Goal: Check status: Check status

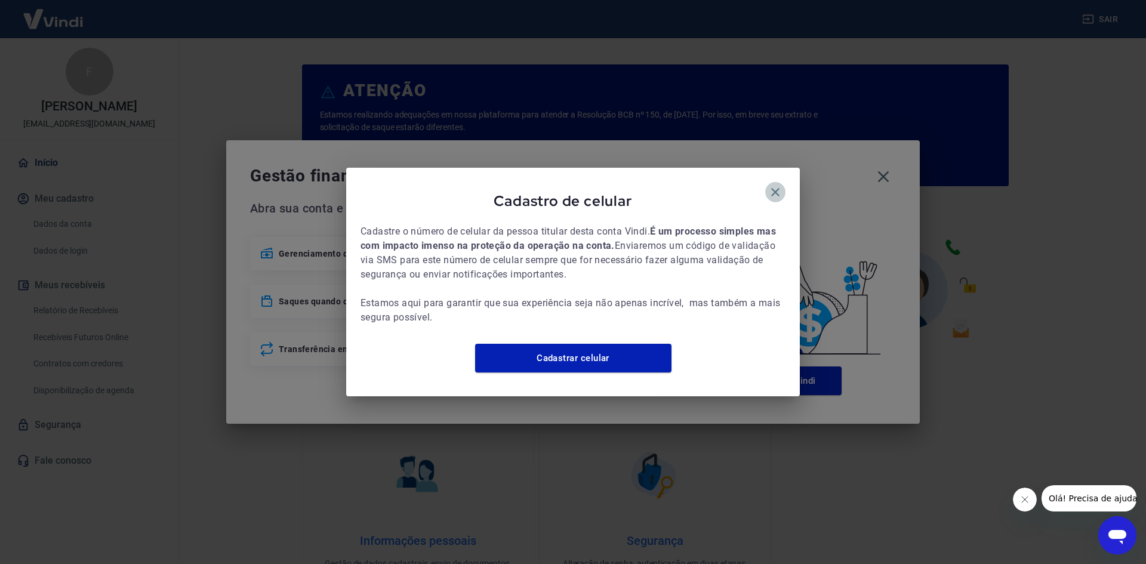
drag, startPoint x: 772, startPoint y: 181, endPoint x: 853, endPoint y: 180, distance: 80.6
click at [772, 185] on icon "button" at bounding box center [775, 192] width 14 height 14
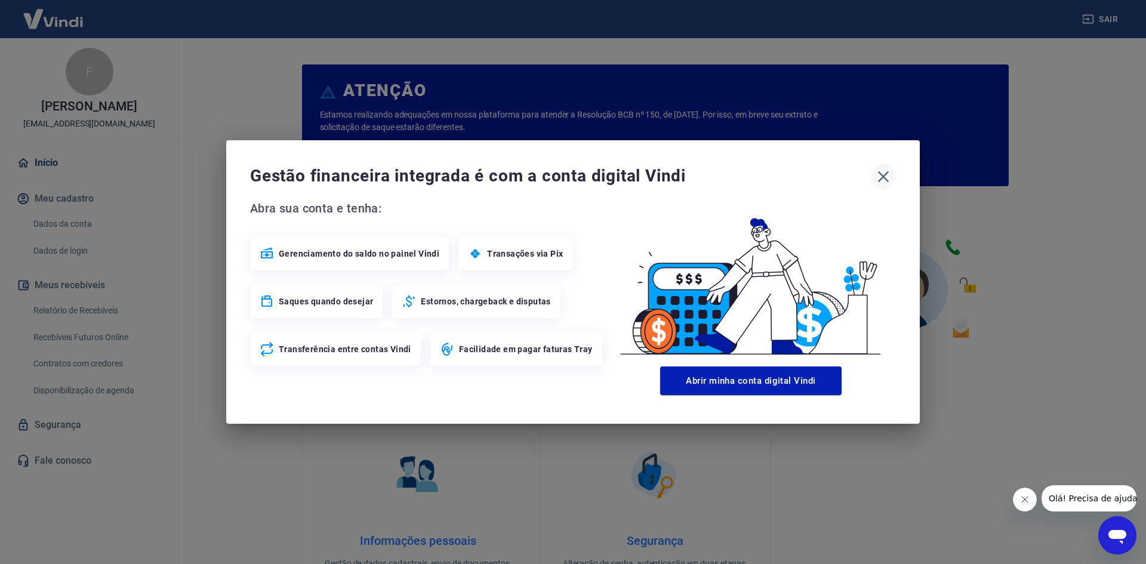
click at [877, 175] on icon "button" at bounding box center [883, 176] width 19 height 19
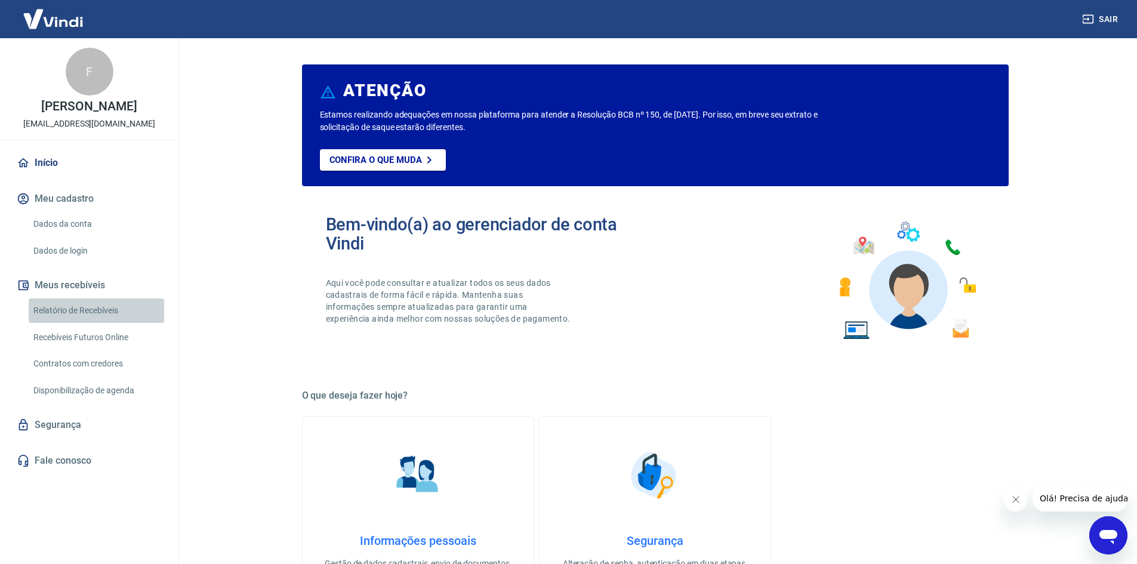
click at [78, 311] on link "Relatório de Recebíveis" at bounding box center [96, 310] width 135 height 24
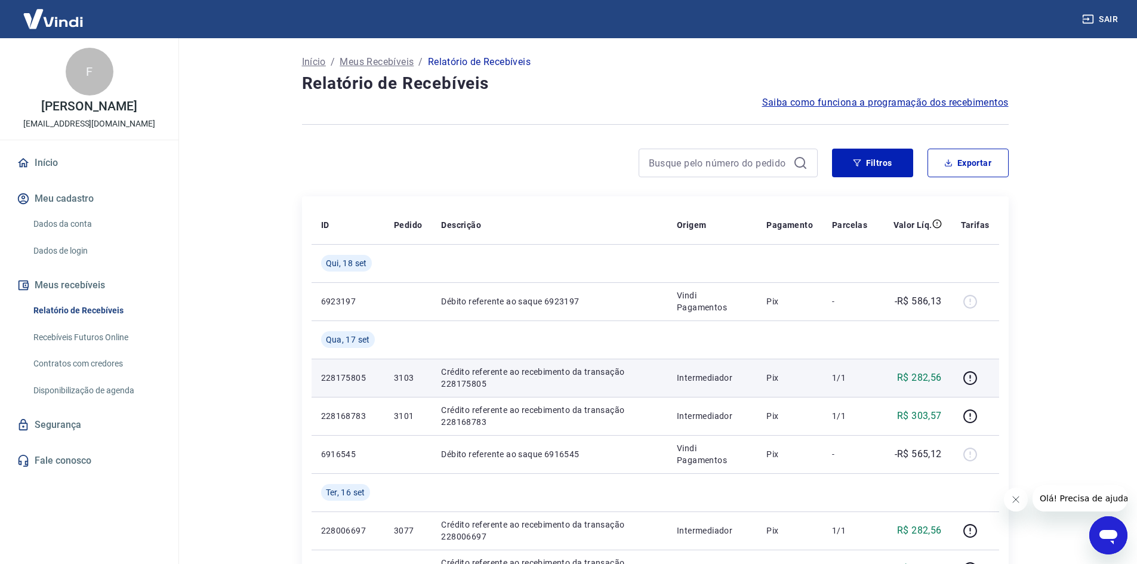
click at [406, 375] on p "3103" at bounding box center [408, 378] width 28 height 12
copy p "3103"
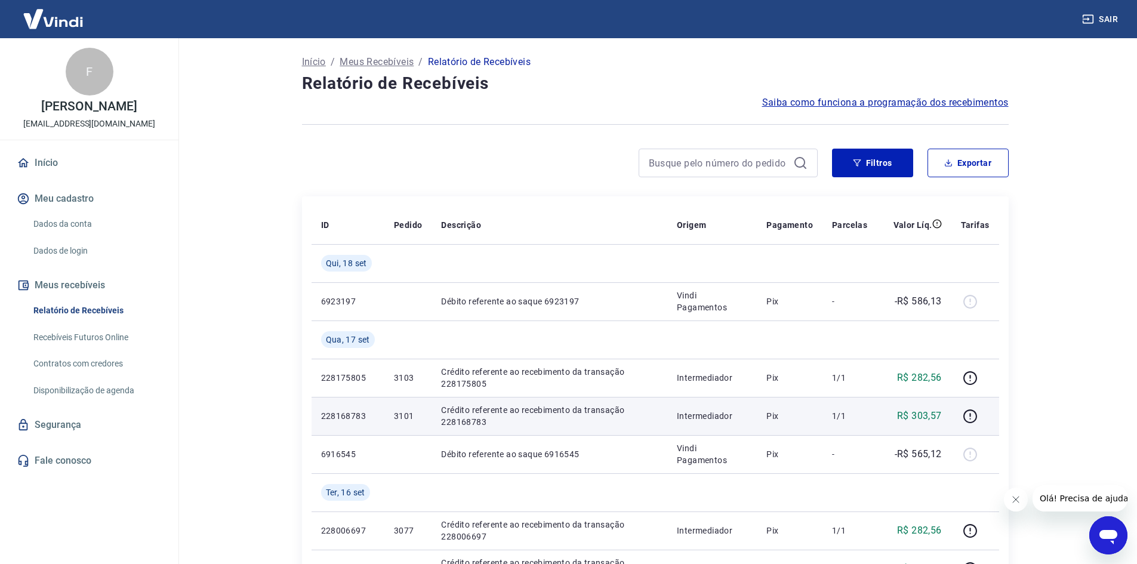
click at [407, 418] on p "3101" at bounding box center [408, 416] width 28 height 12
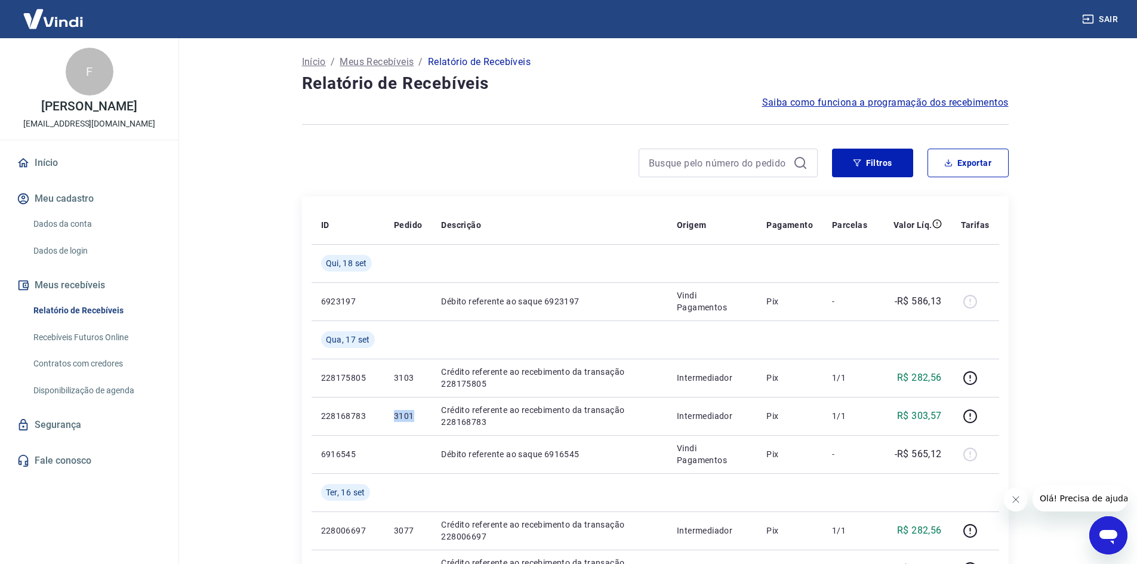
copy p "3101"
